Goal: Navigation & Orientation: Find specific page/section

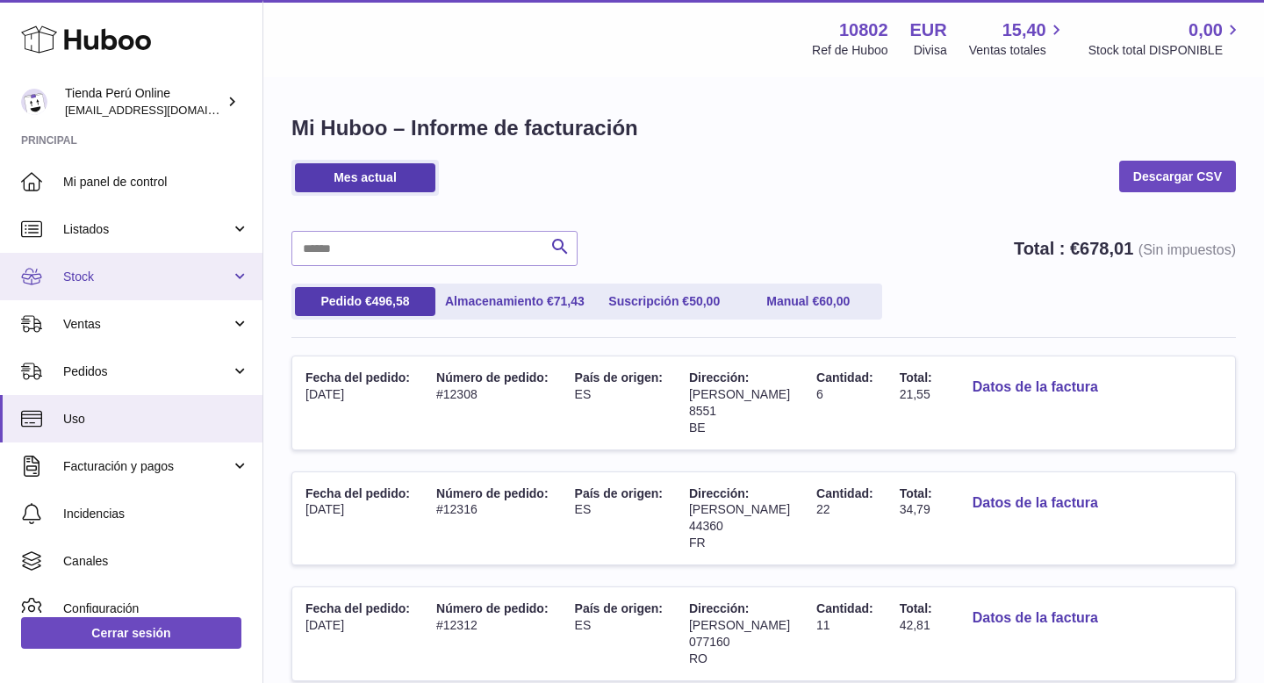
click at [100, 284] on span "Stock" at bounding box center [147, 277] width 168 height 17
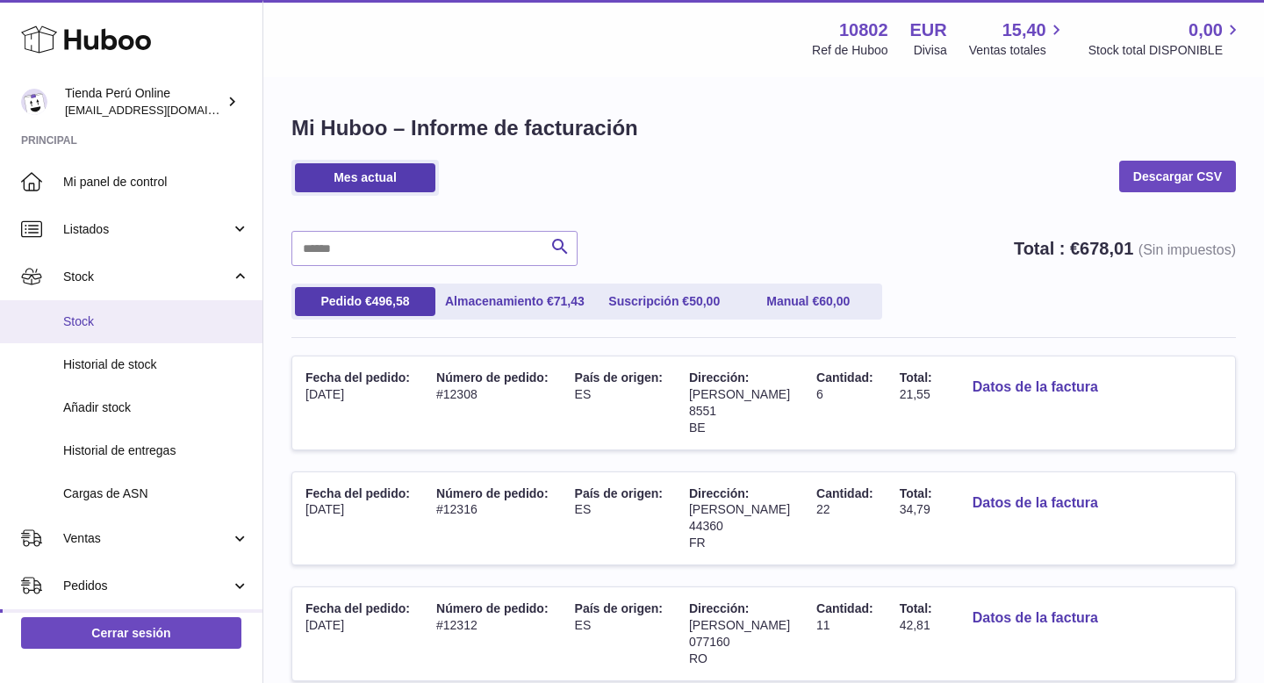
click at [125, 329] on span "Stock" at bounding box center [156, 321] width 186 height 17
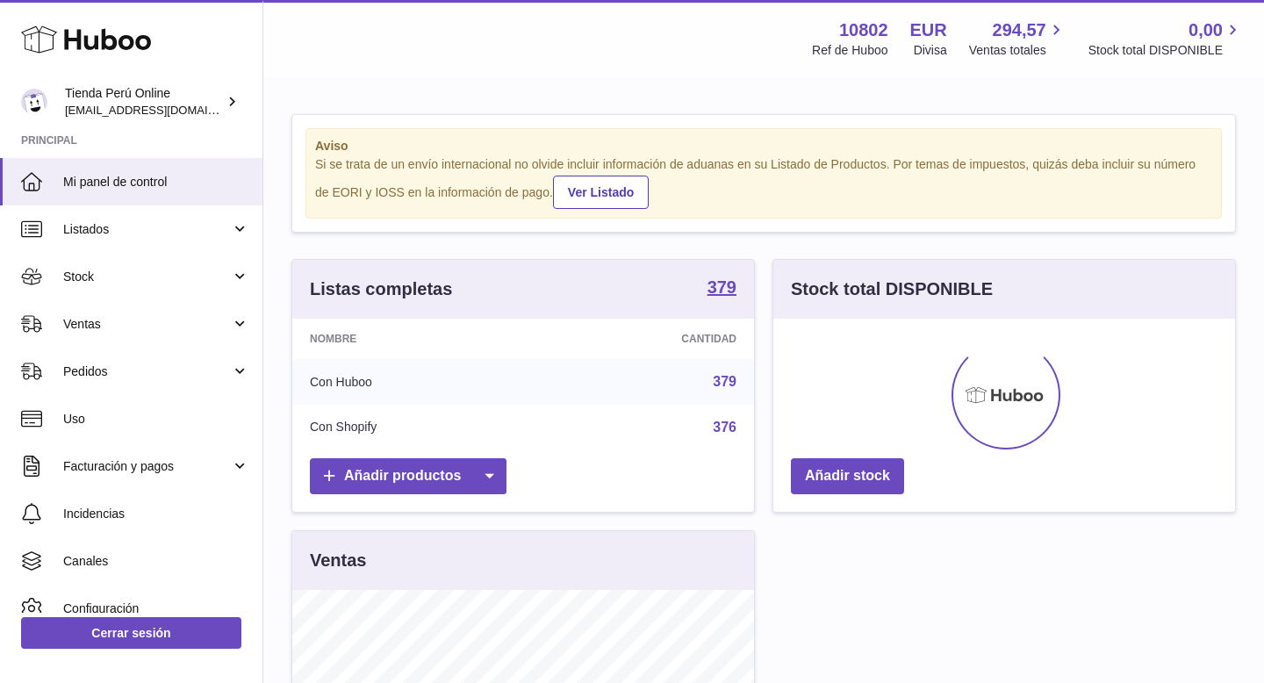
scroll to position [274, 462]
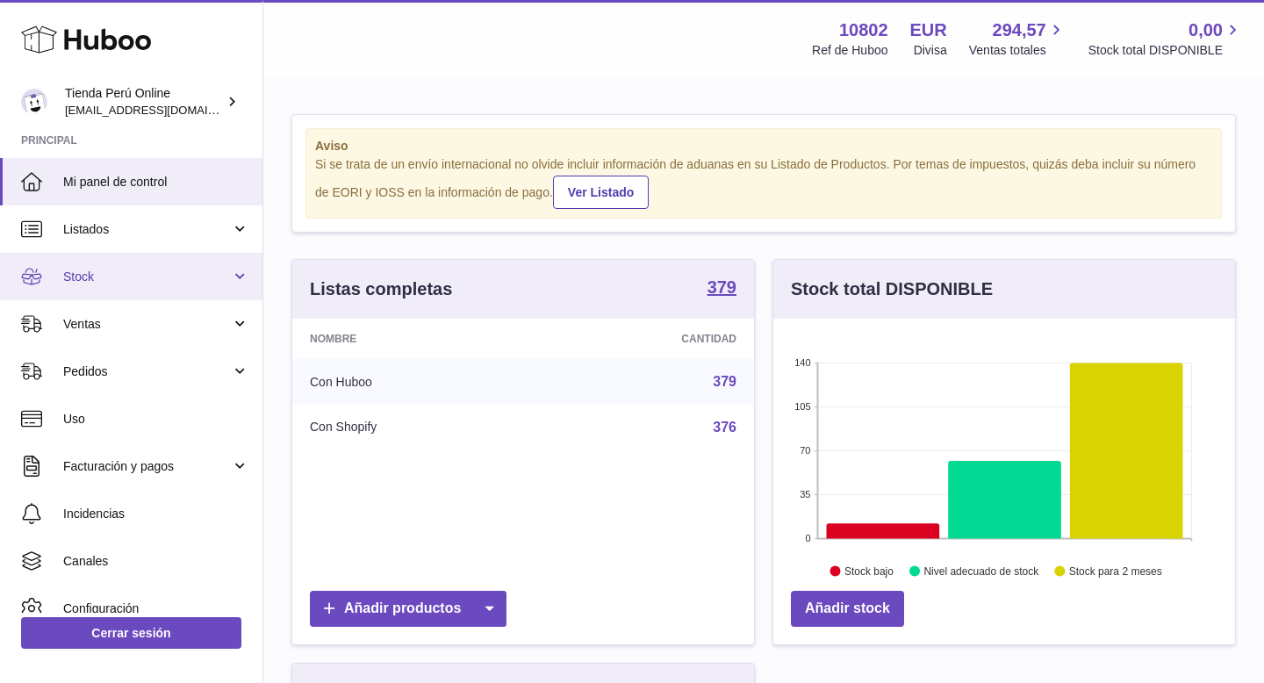
click at [126, 280] on span "Stock" at bounding box center [147, 277] width 168 height 17
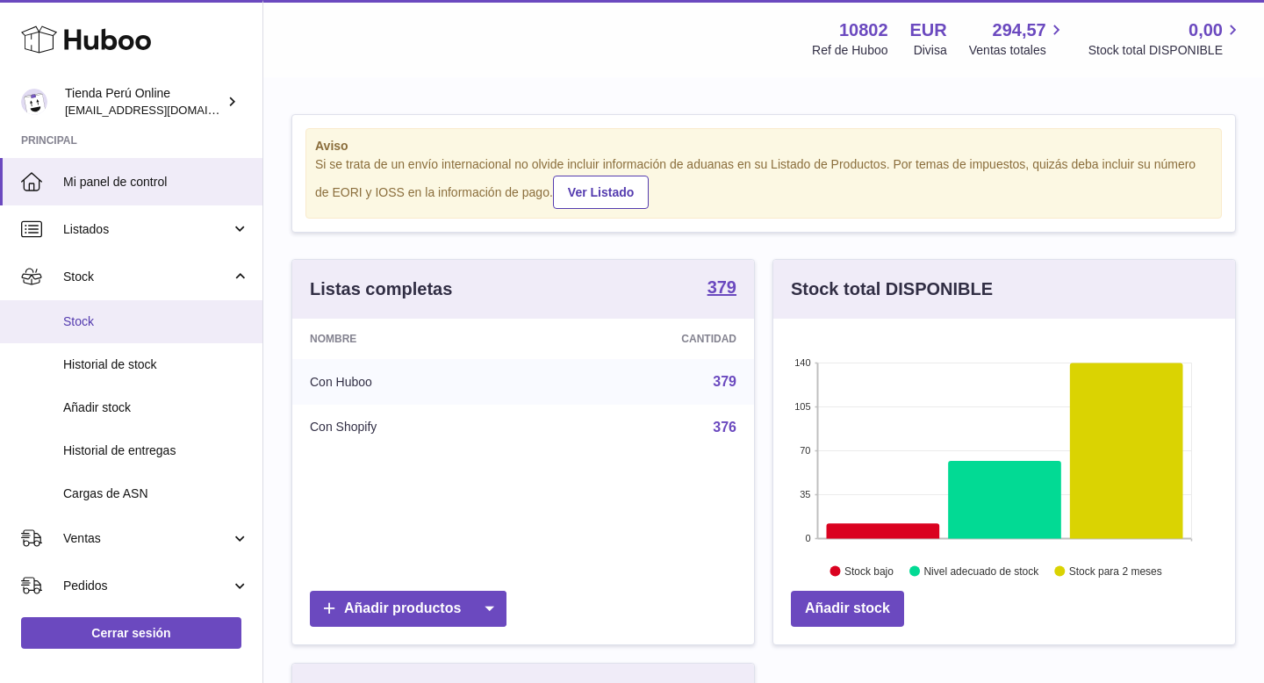
click at [136, 313] on span "Stock" at bounding box center [156, 321] width 186 height 17
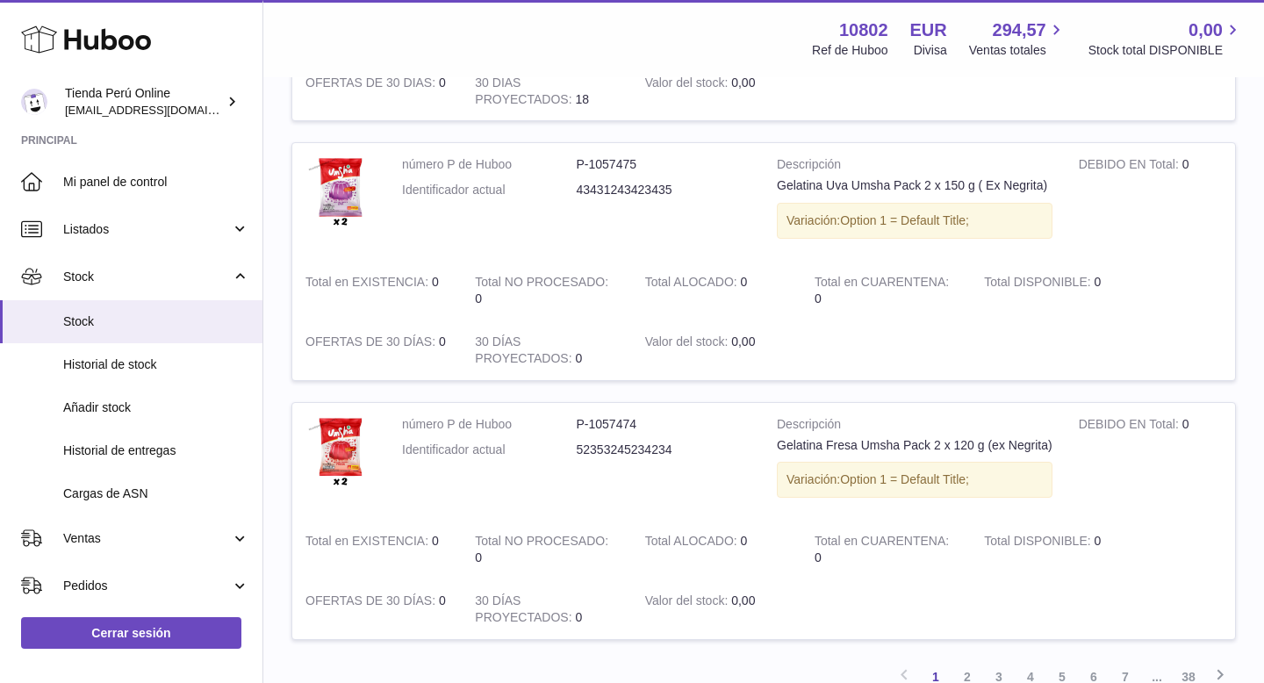
scroll to position [2433, 0]
